Goal: Navigation & Orientation: Find specific page/section

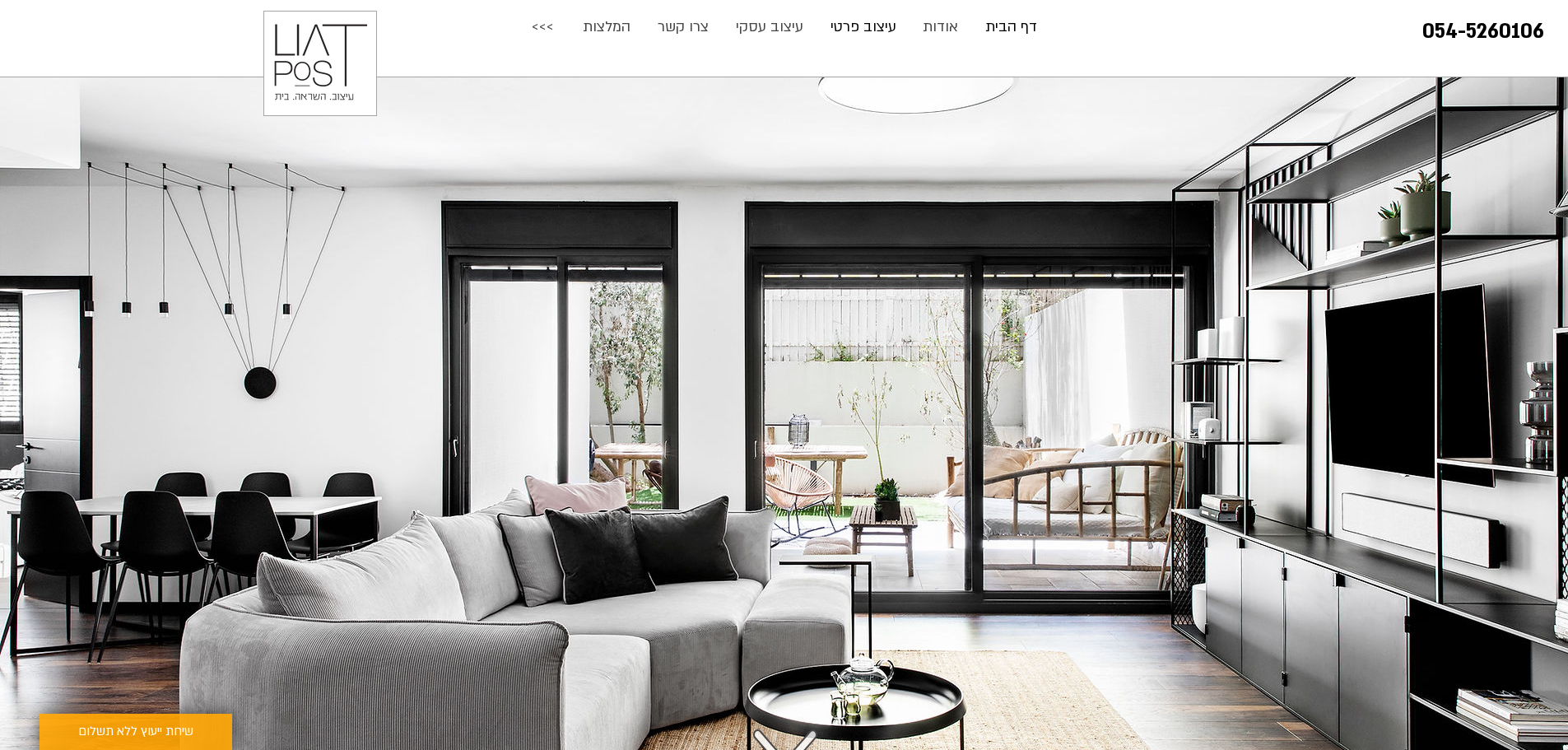
click at [873, 28] on p "עיצוב פרטי" at bounding box center [863, 28] width 82 height 33
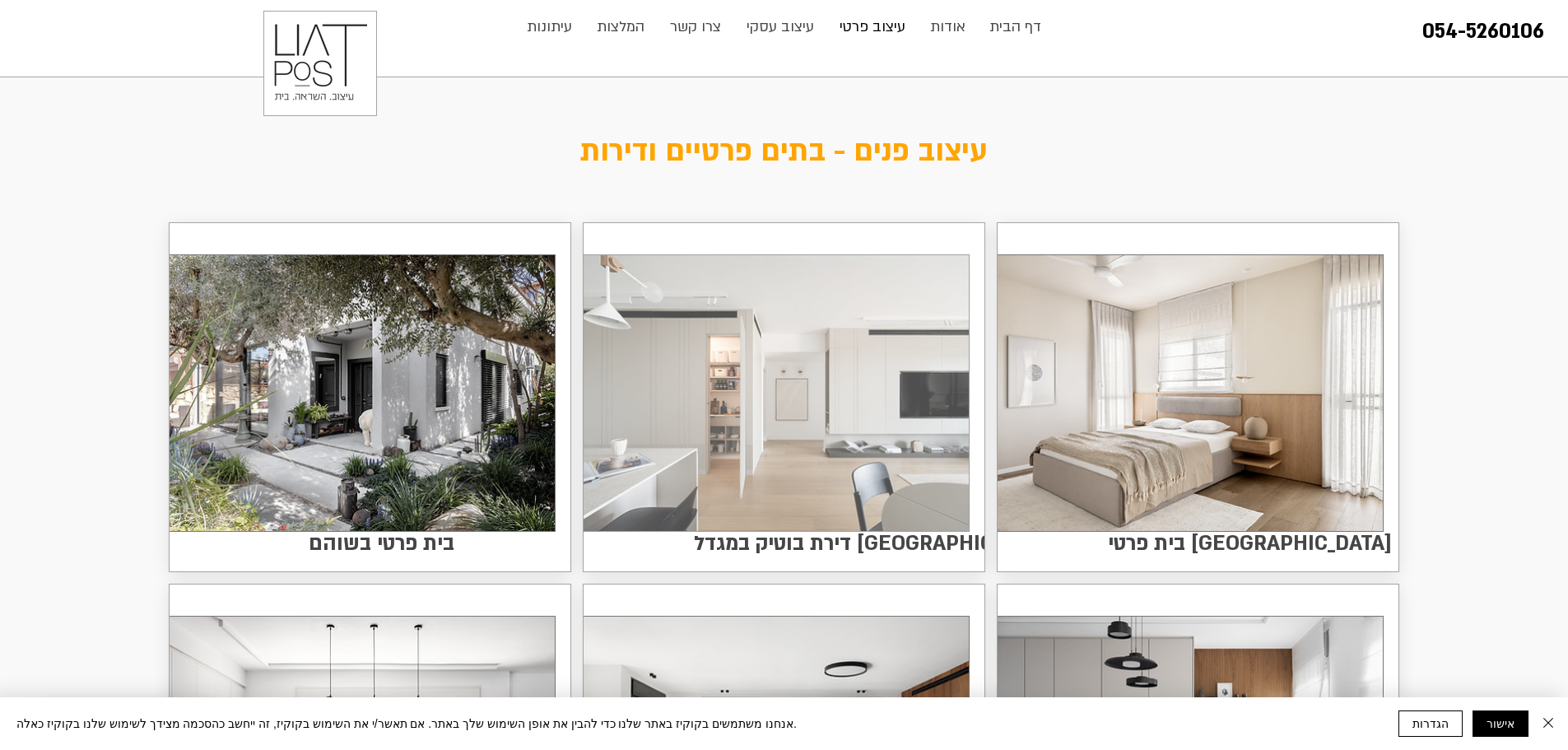
click at [799, 410] on img at bounding box center [776, 393] width 386 height 276
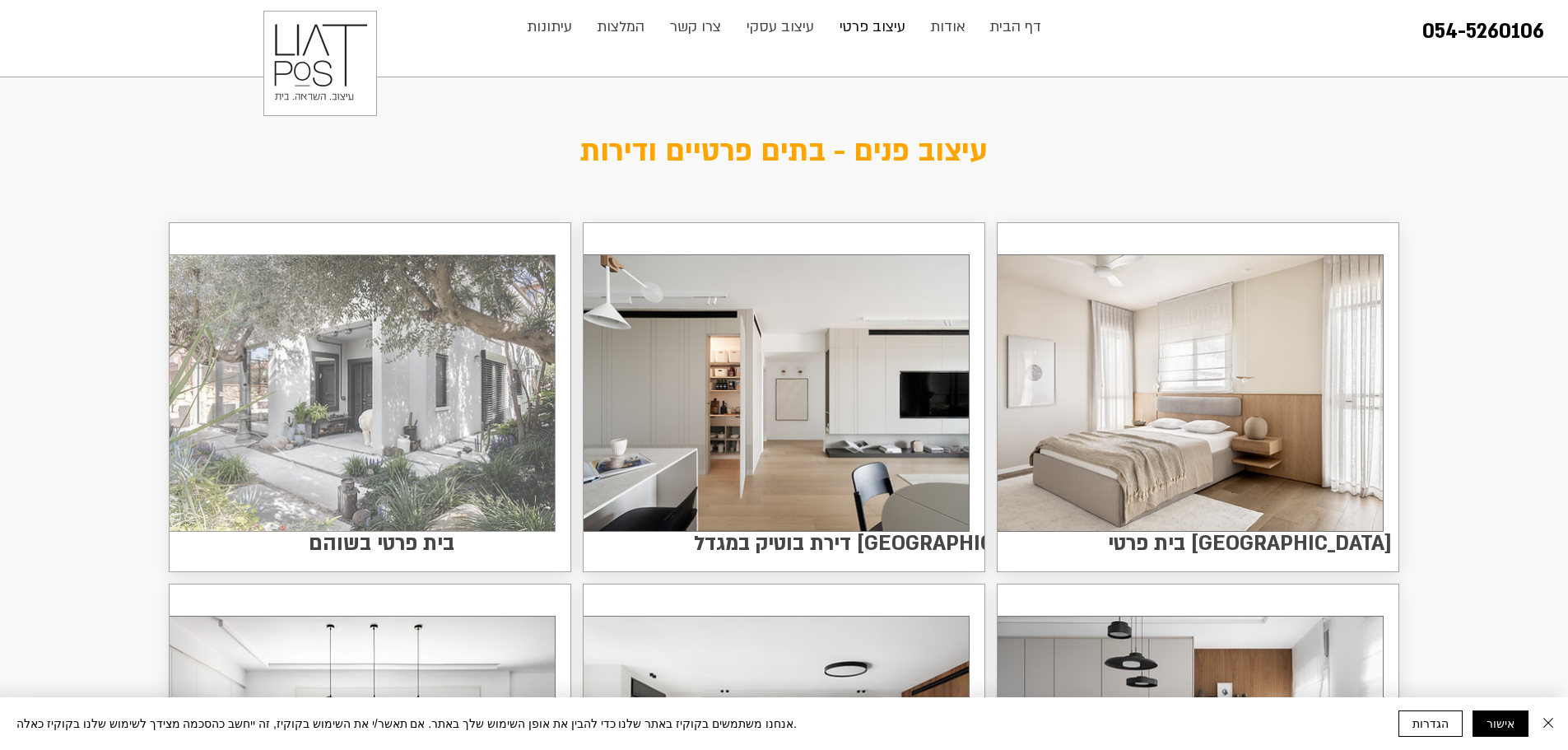
click at [425, 456] on img at bounding box center [362, 393] width 386 height 276
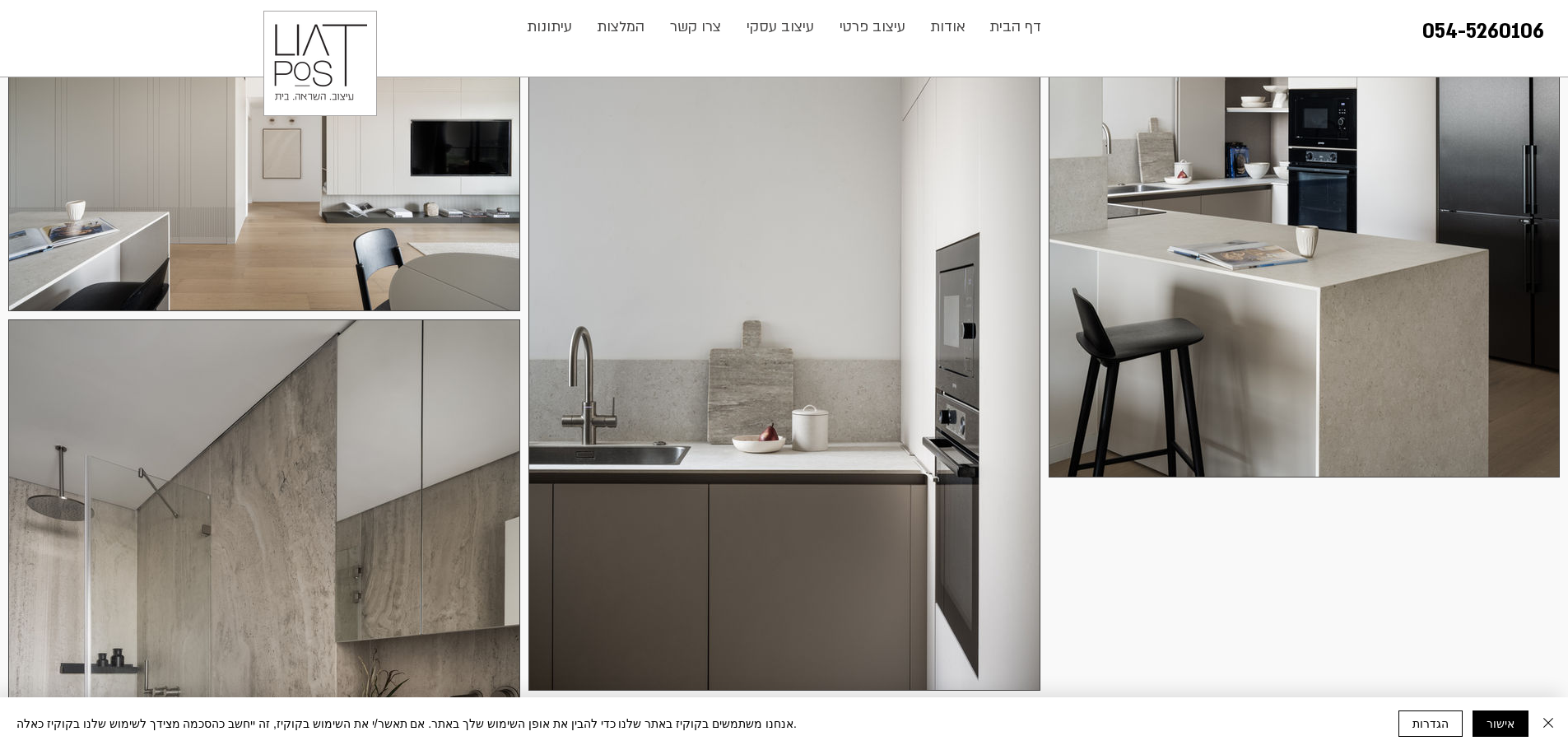
scroll to position [6833, 0]
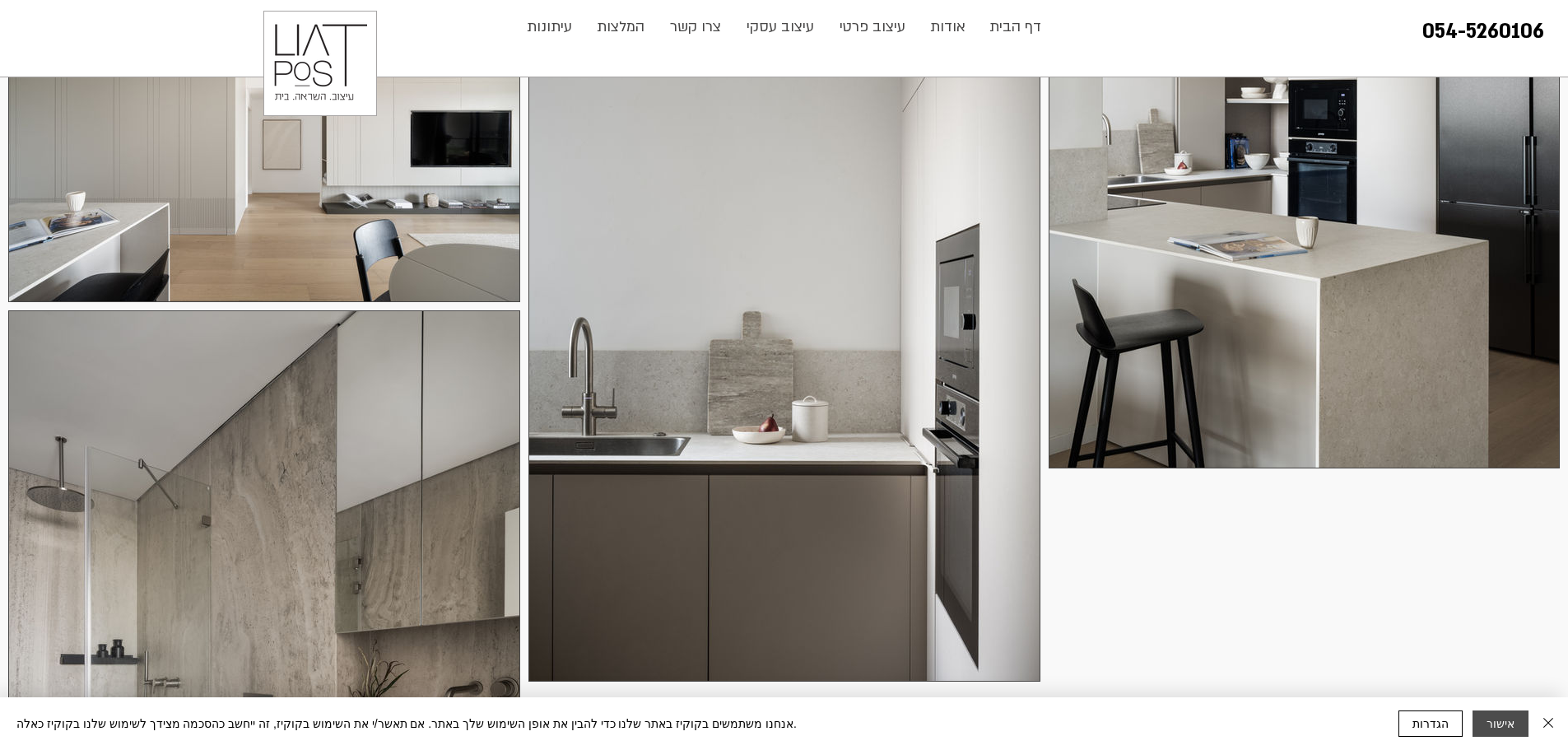
click at [1509, 724] on button "אישור" at bounding box center [1500, 723] width 56 height 27
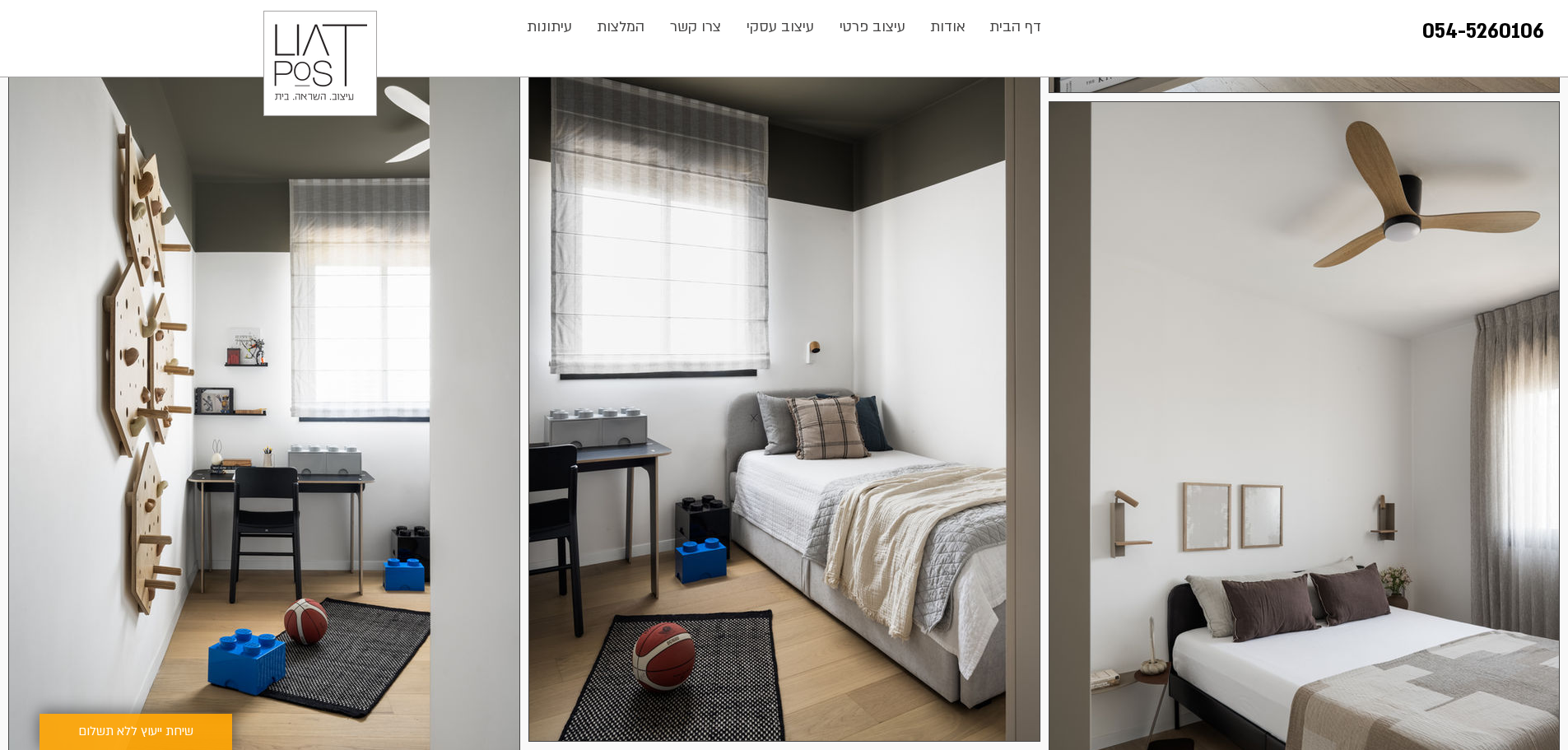
scroll to position [4116, 0]
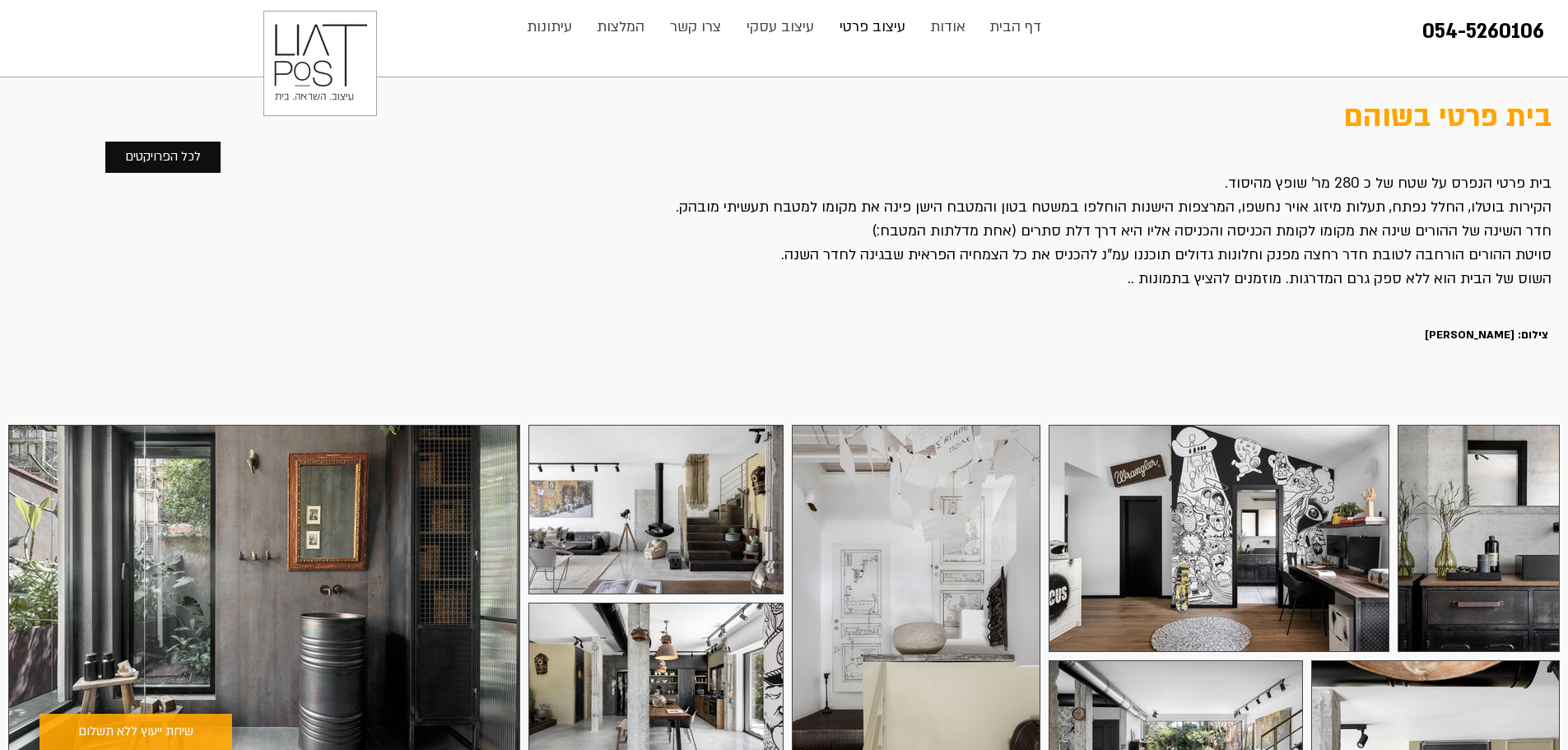
click at [883, 26] on p "עיצוב פרטי" at bounding box center [871, 28] width 82 height 33
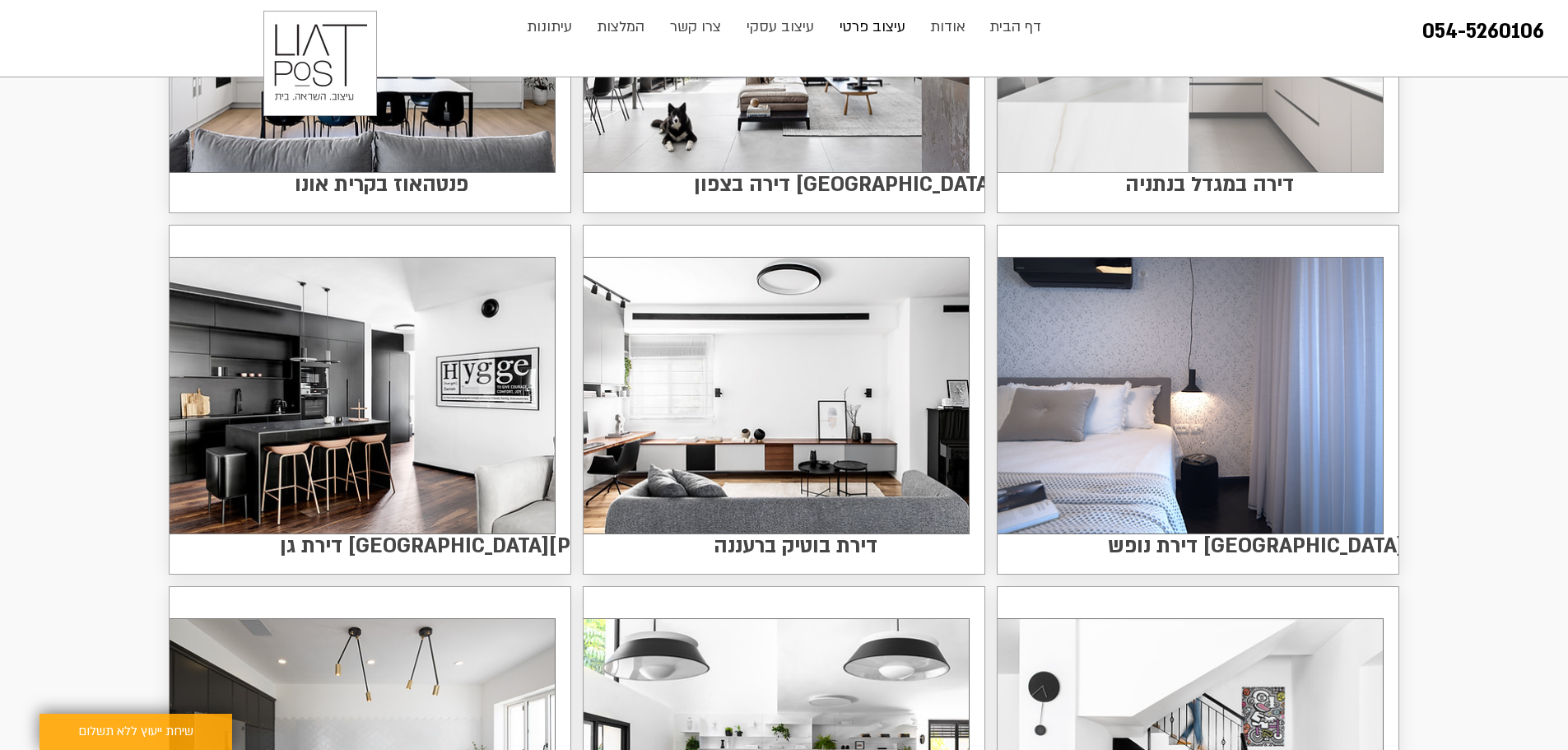
scroll to position [741, 0]
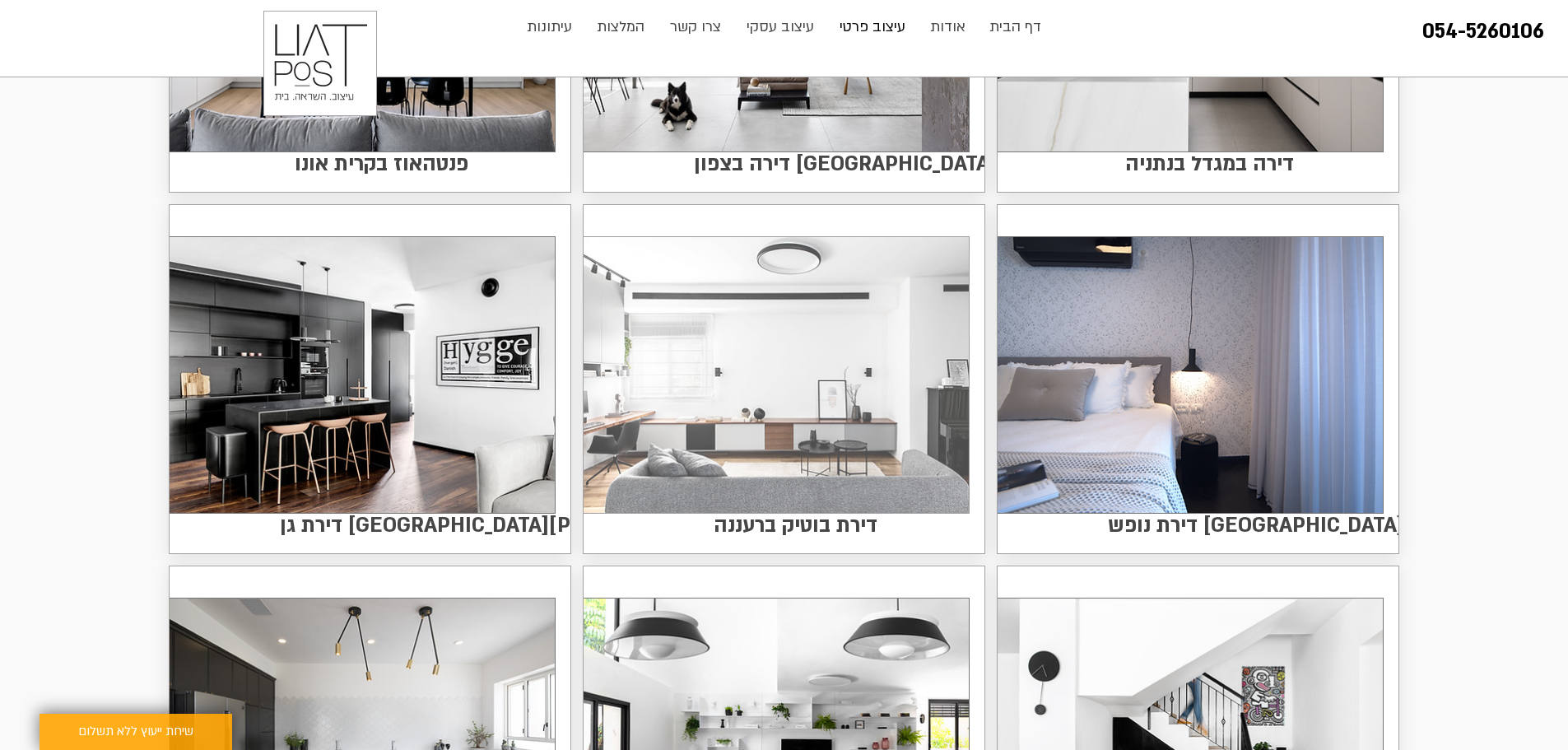
click at [907, 376] on img at bounding box center [776, 375] width 386 height 276
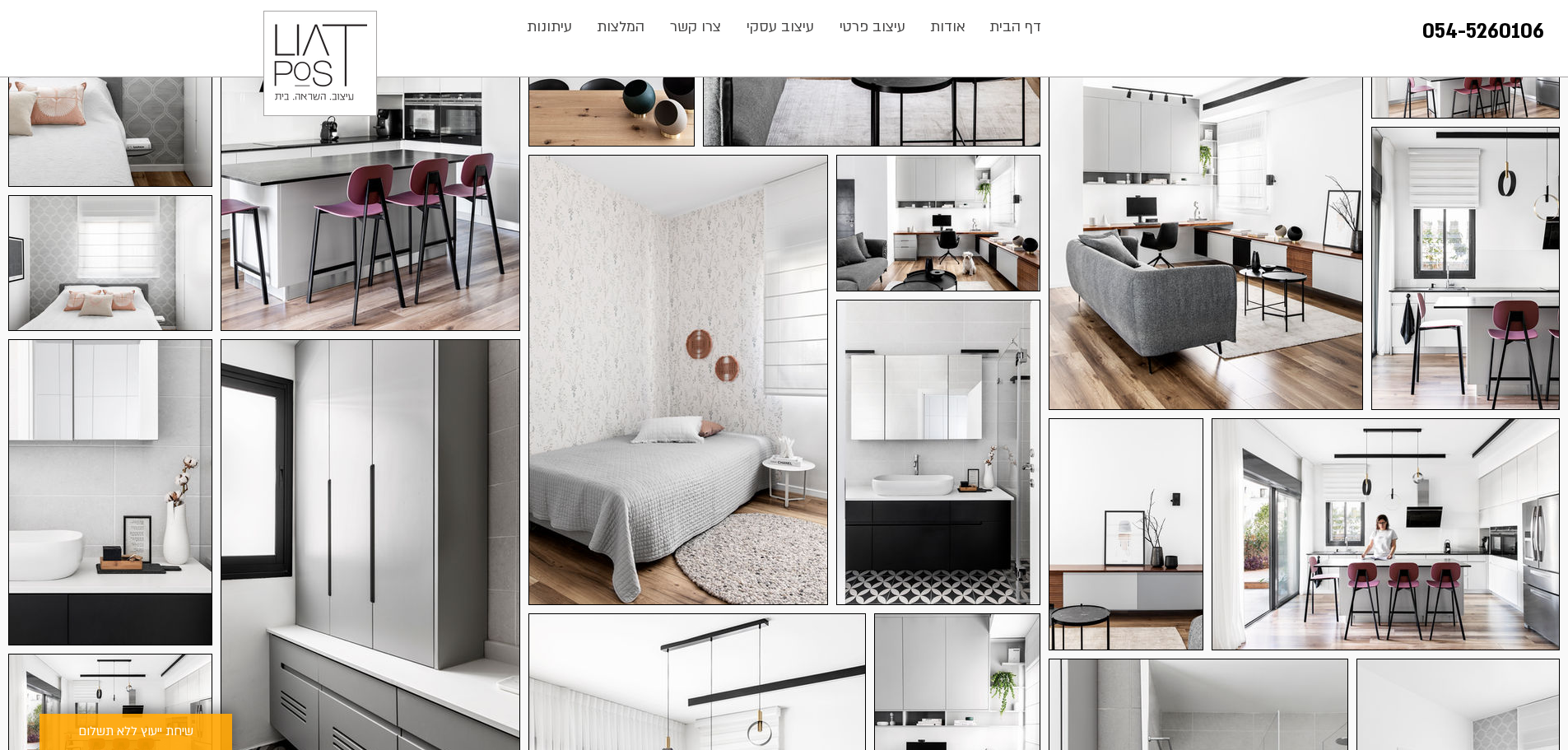
scroll to position [741, 0]
